Goal: Task Accomplishment & Management: Use online tool/utility

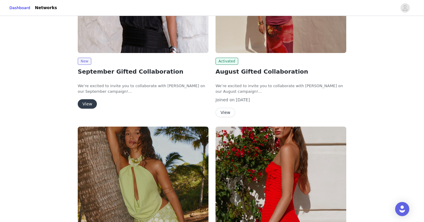
scroll to position [101, 0]
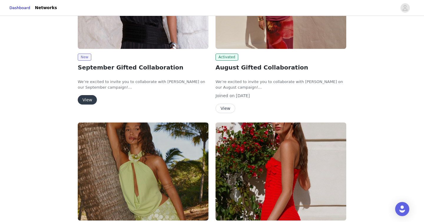
click at [86, 100] on button "View" at bounding box center [87, 99] width 19 height 9
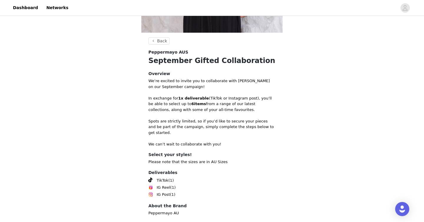
scroll to position [189, 0]
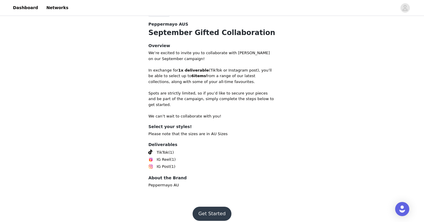
click at [216, 207] on button "Get Started" at bounding box center [211, 214] width 39 height 14
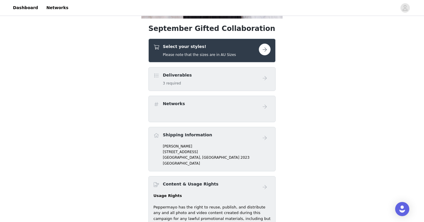
scroll to position [185, 0]
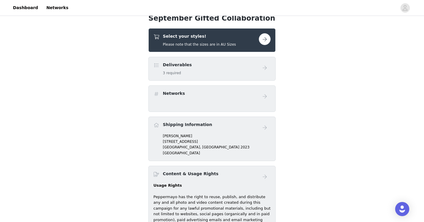
click at [237, 71] on div "Deliverables 3 required" at bounding box center [205, 69] width 105 height 14
click at [265, 40] on button "button" at bounding box center [265, 39] width 12 height 12
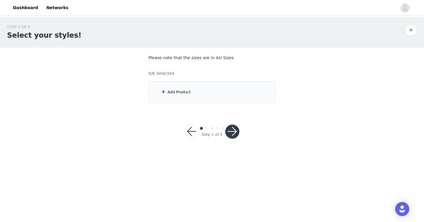
click at [205, 95] on div "Add Product" at bounding box center [211, 92] width 127 height 22
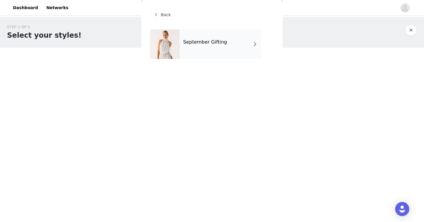
click at [229, 51] on div "September Gifting" at bounding box center [220, 43] width 82 height 29
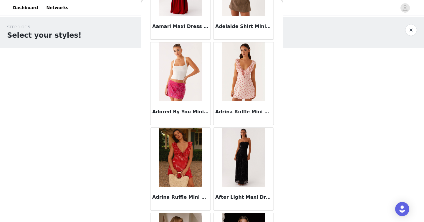
scroll to position [73, 0]
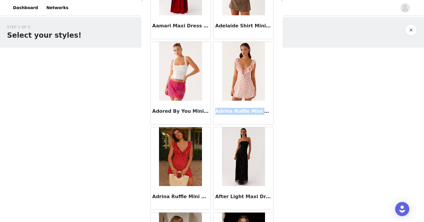
drag, startPoint x: 216, startPoint y: 110, endPoint x: 265, endPoint y: 108, distance: 48.9
click at [265, 108] on h3 "Adrina Ruffle Mini Dress - Pink Flower" at bounding box center [243, 111] width 56 height 7
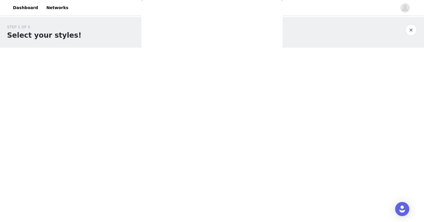
scroll to position [0, 0]
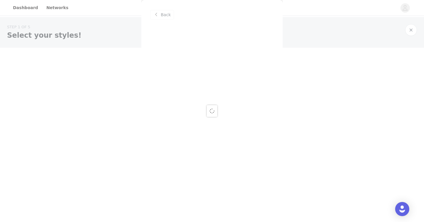
copy h3 "Adrina Ruffle Mini Dres"
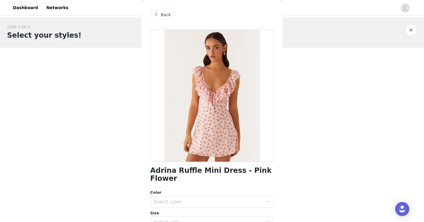
click at [165, 16] on span "Back" at bounding box center [166, 15] width 10 height 6
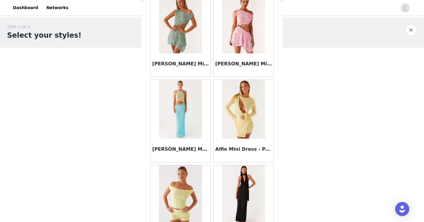
scroll to position [678, 0]
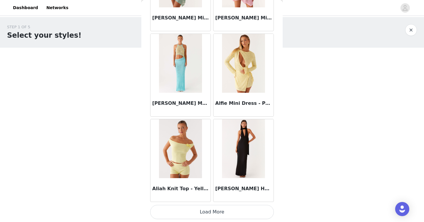
click at [209, 209] on button "Load More" at bounding box center [212, 212] width 124 height 14
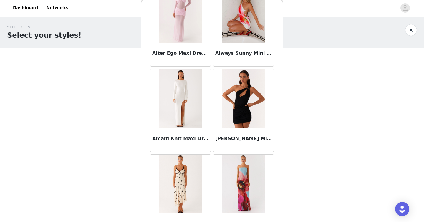
scroll to position [1532, 0]
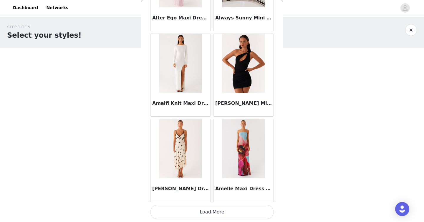
click at [196, 209] on button "Load More" at bounding box center [212, 212] width 124 height 14
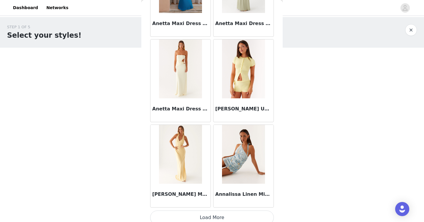
scroll to position [2385, 0]
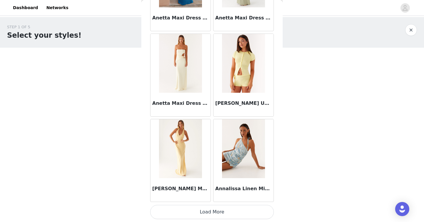
click at [213, 208] on button "Load More" at bounding box center [212, 212] width 124 height 14
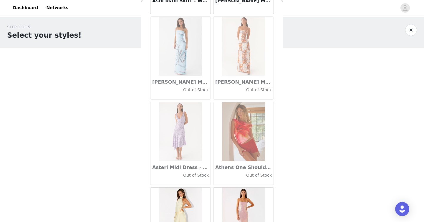
scroll to position [3238, 0]
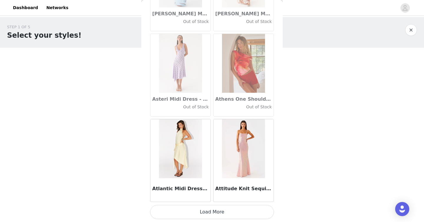
click at [207, 210] on button "Load More" at bounding box center [212, 212] width 124 height 14
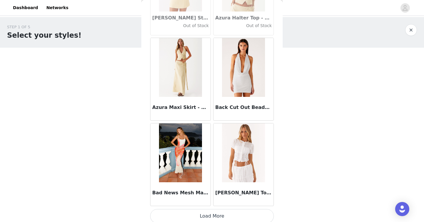
scroll to position [4091, 0]
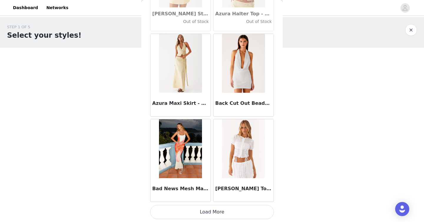
click at [206, 209] on button "Load More" at bounding box center [212, 212] width 124 height 14
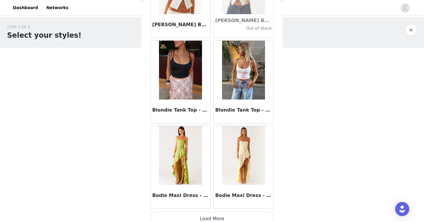
scroll to position [4944, 0]
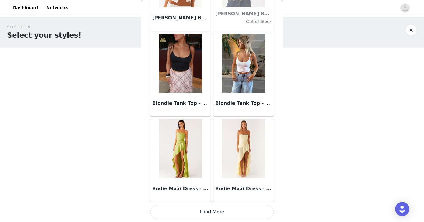
click at [213, 210] on button "Load More" at bounding box center [212, 212] width 124 height 14
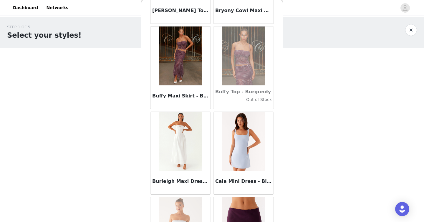
scroll to position [5797, 0]
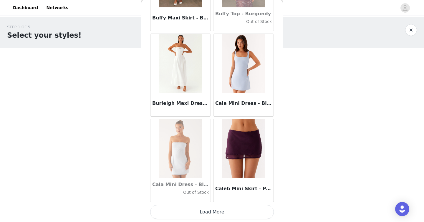
click at [211, 211] on button "Load More" at bounding box center [212, 212] width 124 height 14
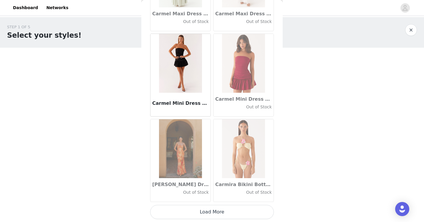
scroll to position [6649, 0]
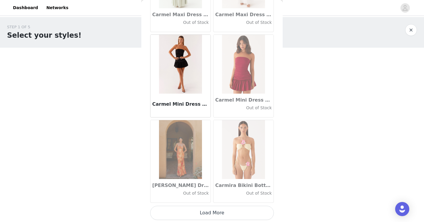
click at [204, 213] on button "Load More" at bounding box center [212, 213] width 124 height 14
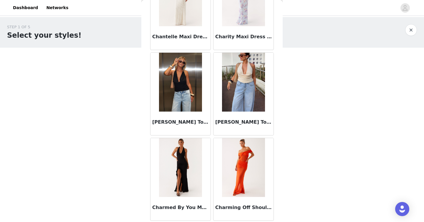
scroll to position [7503, 0]
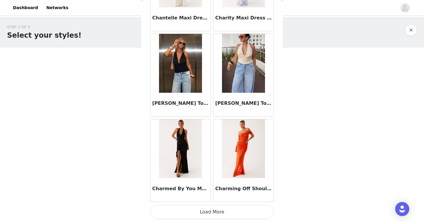
click at [214, 213] on button "Load More" at bounding box center [212, 212] width 124 height 14
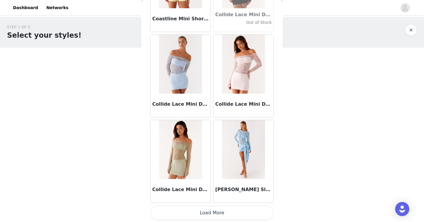
scroll to position [8357, 0]
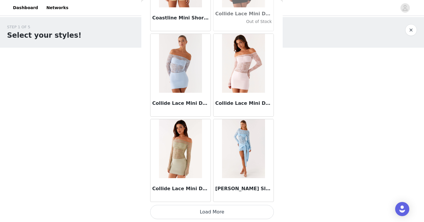
click at [217, 211] on button "Load More" at bounding box center [212, 212] width 124 height 14
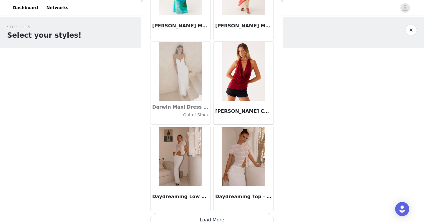
scroll to position [9210, 0]
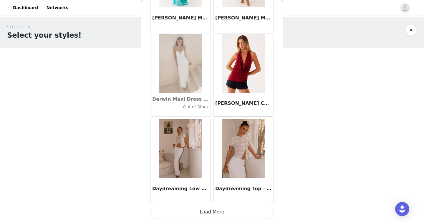
click at [212, 211] on button "Load More" at bounding box center [212, 212] width 124 height 14
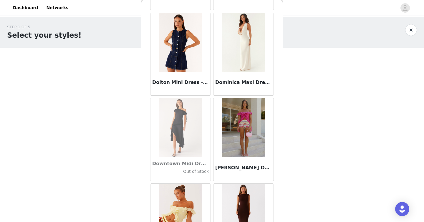
scroll to position [10063, 0]
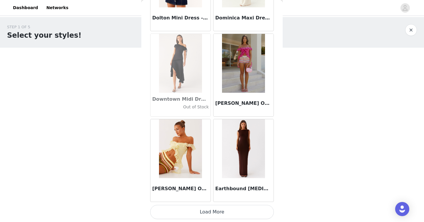
click at [208, 209] on button "Load More" at bounding box center [212, 212] width 124 height 14
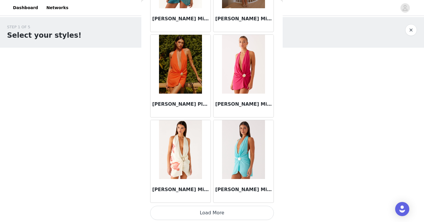
scroll to position [10916, 0]
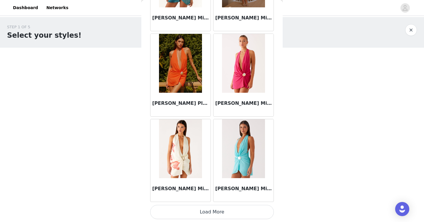
click at [210, 214] on button "Load More" at bounding box center [212, 212] width 124 height 14
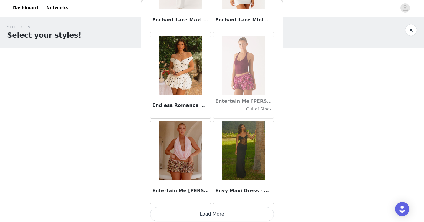
scroll to position [11766, 0]
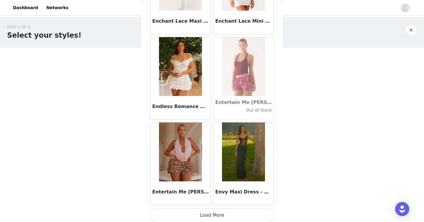
click at [207, 214] on button "Load More" at bounding box center [212, 215] width 124 height 14
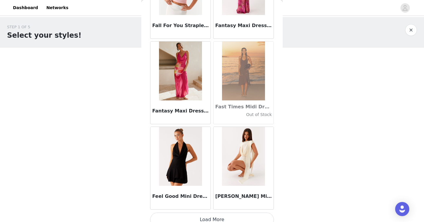
scroll to position [12622, 0]
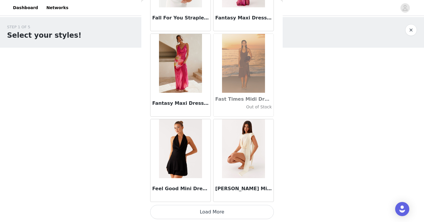
click at [210, 214] on button "Load More" at bounding box center [212, 212] width 124 height 14
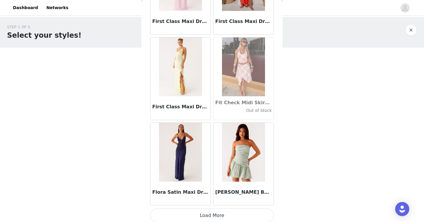
scroll to position [13475, 0]
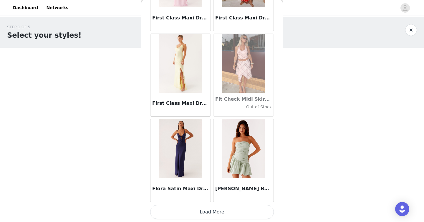
click at [214, 210] on button "Load More" at bounding box center [212, 212] width 124 height 14
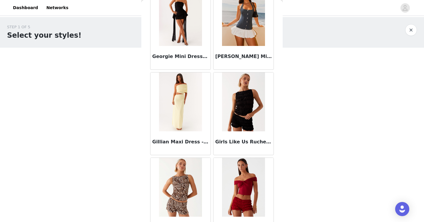
scroll to position [14329, 0]
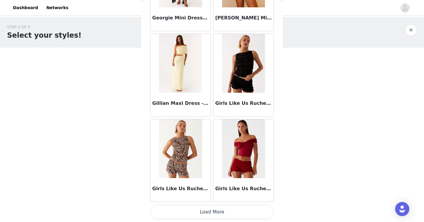
click at [203, 211] on button "Load More" at bounding box center [212, 212] width 124 height 14
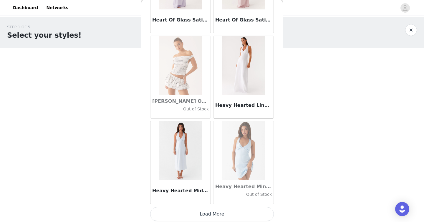
scroll to position [15182, 0]
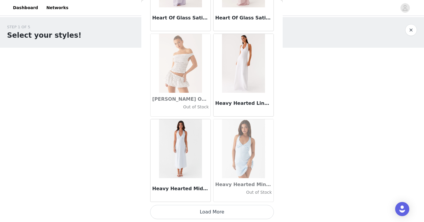
click at [206, 210] on button "Load More" at bounding box center [212, 212] width 124 height 14
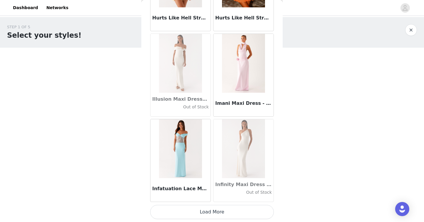
scroll to position [16035, 0]
click at [214, 212] on button "Load More" at bounding box center [212, 212] width 124 height 14
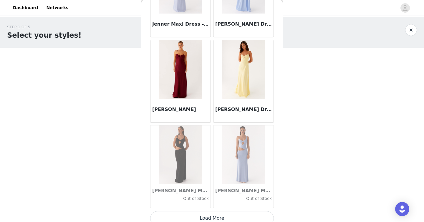
scroll to position [16888, 0]
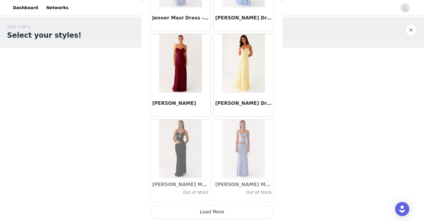
click at [207, 213] on button "Load More" at bounding box center [212, 212] width 124 height 14
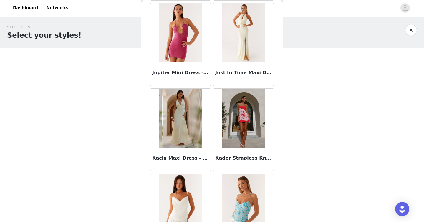
scroll to position [17741, 0]
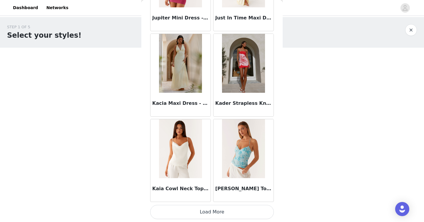
click at [218, 213] on button "Load More" at bounding box center [212, 212] width 124 height 14
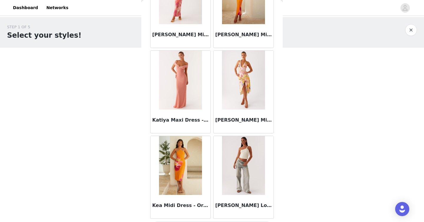
scroll to position [18594, 0]
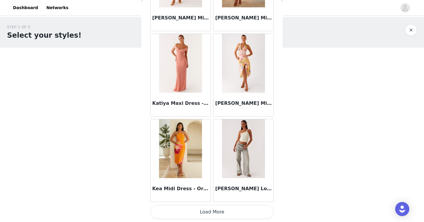
click at [207, 214] on button "Load More" at bounding box center [212, 212] width 124 height 14
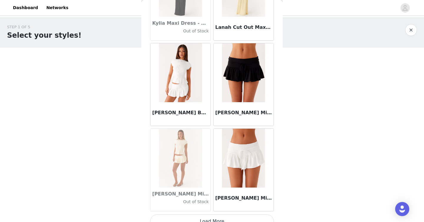
scroll to position [19447, 0]
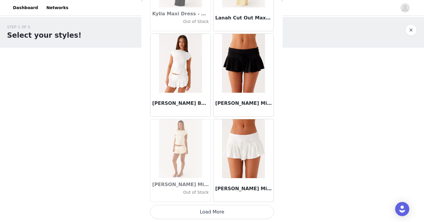
click at [217, 214] on button "Load More" at bounding box center [212, 212] width 124 height 14
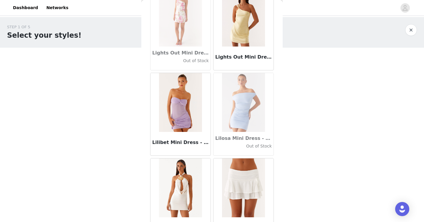
scroll to position [20301, 0]
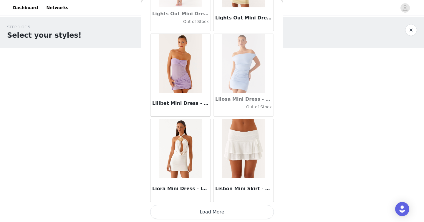
click at [224, 211] on button "Load More" at bounding box center [212, 212] width 124 height 14
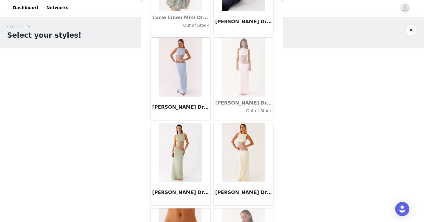
scroll to position [21154, 0]
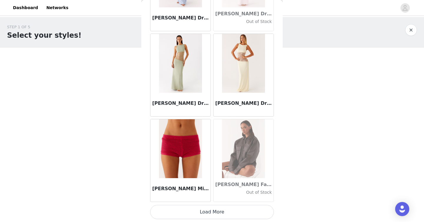
click at [206, 205] on button "Load More" at bounding box center [212, 212] width 124 height 14
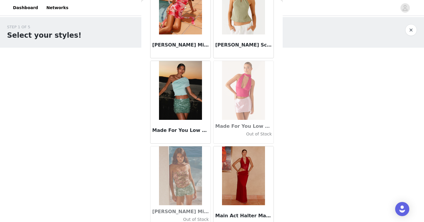
scroll to position [22007, 0]
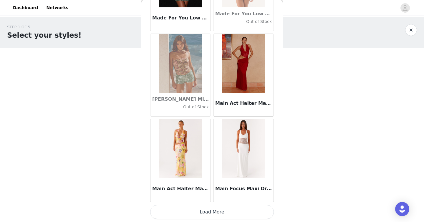
click at [207, 214] on button "Load More" at bounding box center [212, 212] width 124 height 14
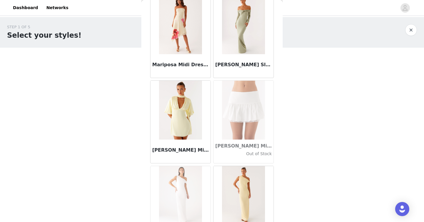
scroll to position [22860, 0]
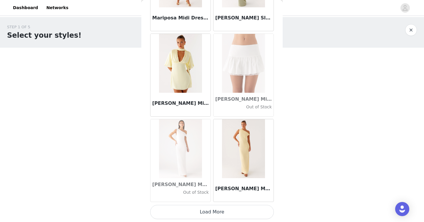
click at [212, 212] on button "Load More" at bounding box center [212, 212] width 124 height 14
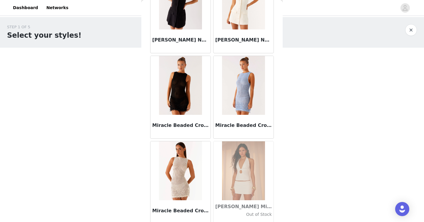
scroll to position [23713, 0]
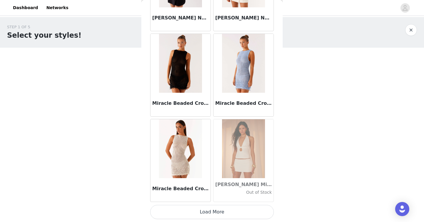
click at [213, 209] on button "Load More" at bounding box center [212, 212] width 124 height 14
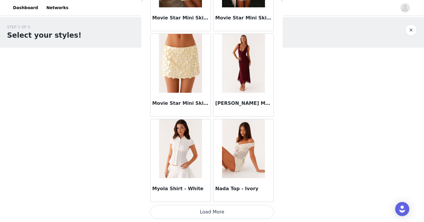
scroll to position [24566, 0]
click at [214, 211] on button "Load More" at bounding box center [212, 212] width 124 height 14
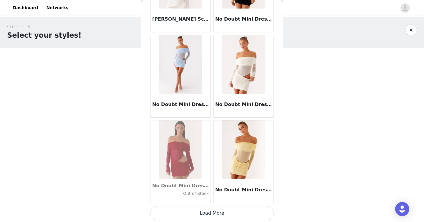
scroll to position [25419, 0]
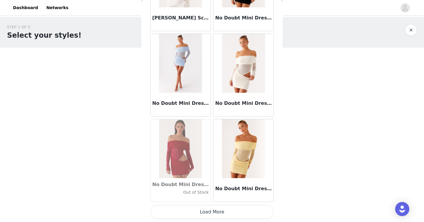
click at [206, 207] on button "Load More" at bounding box center [212, 212] width 124 height 14
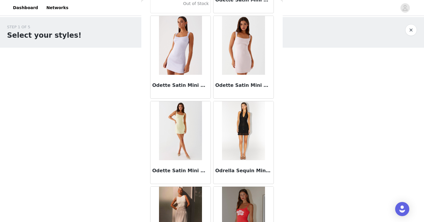
scroll to position [26272, 0]
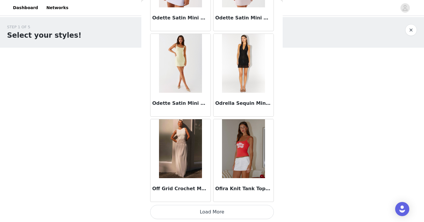
click at [226, 212] on button "Load More" at bounding box center [212, 212] width 124 height 14
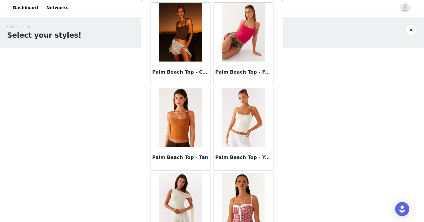
scroll to position [26814, 0]
